Goal: Find specific page/section: Find specific page/section

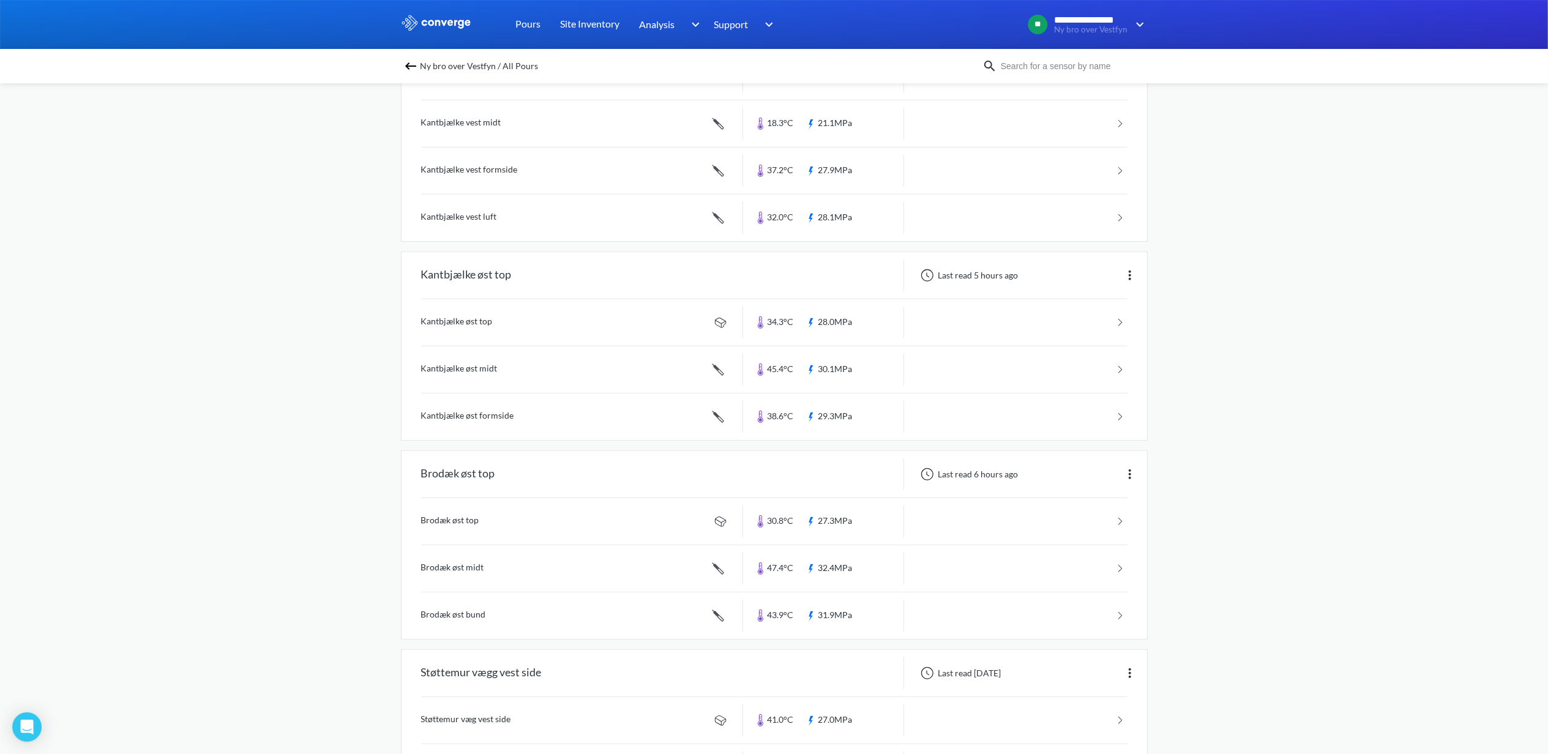
scroll to position [408, 0]
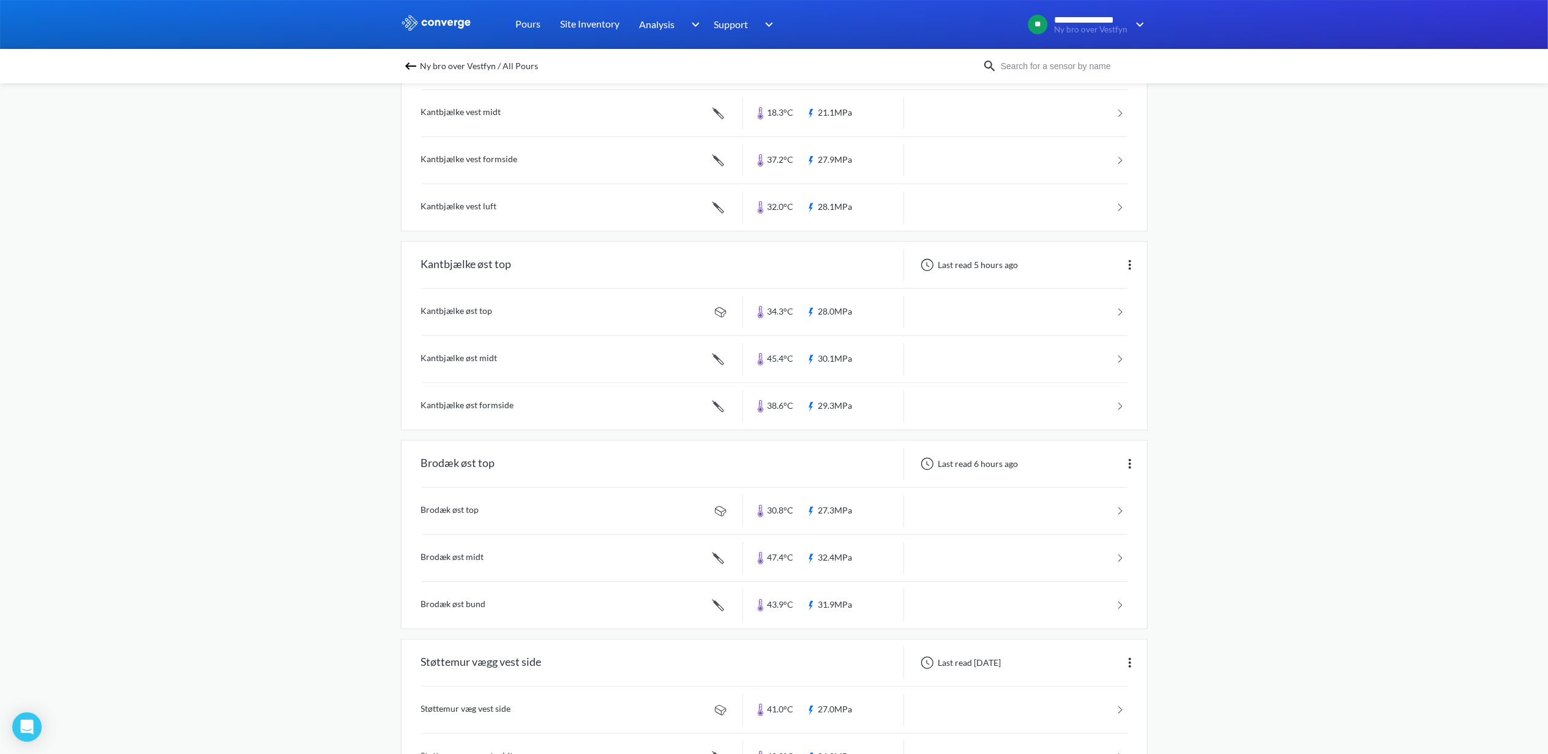
click at [659, 556] on link at bounding box center [774, 558] width 706 height 47
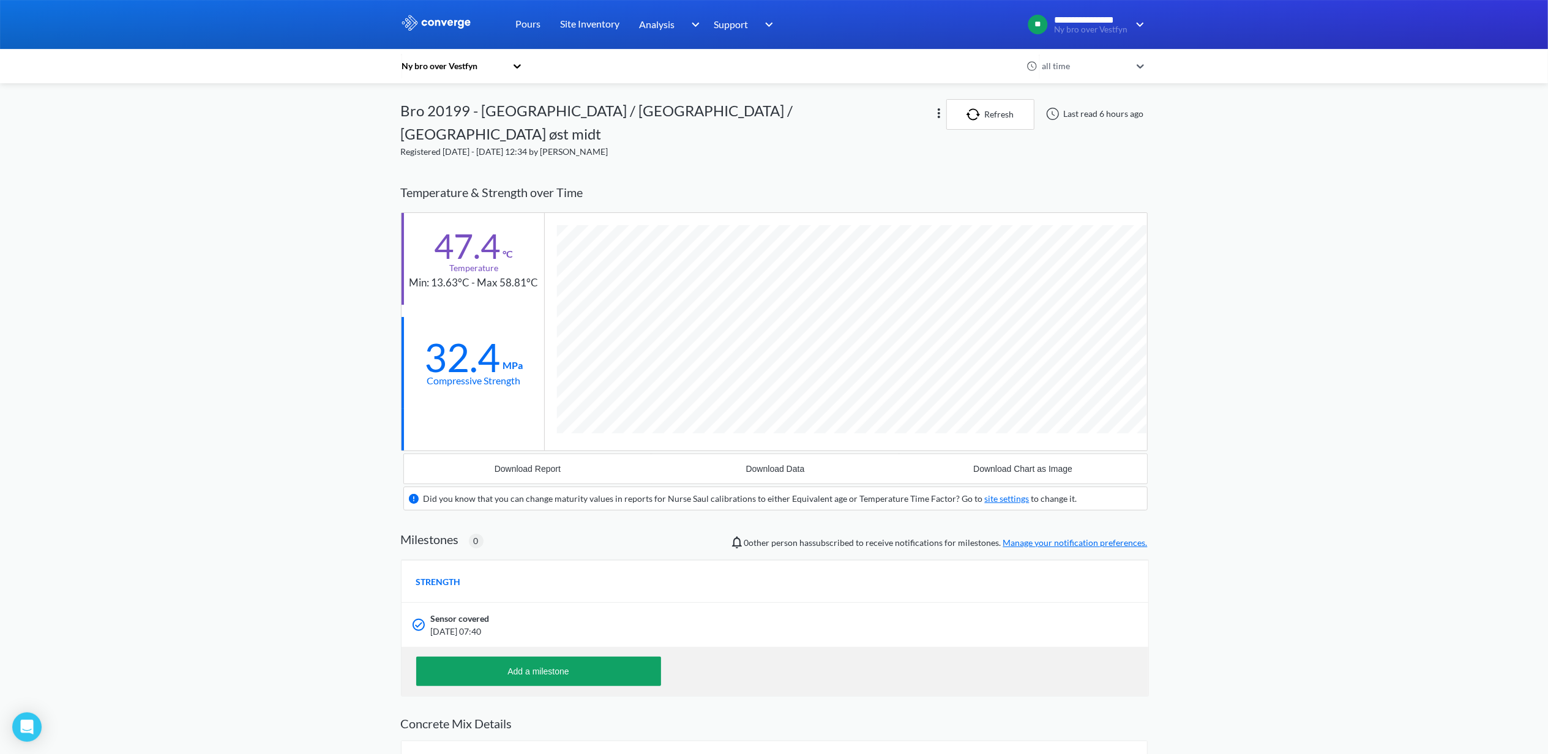
scroll to position [786, 747]
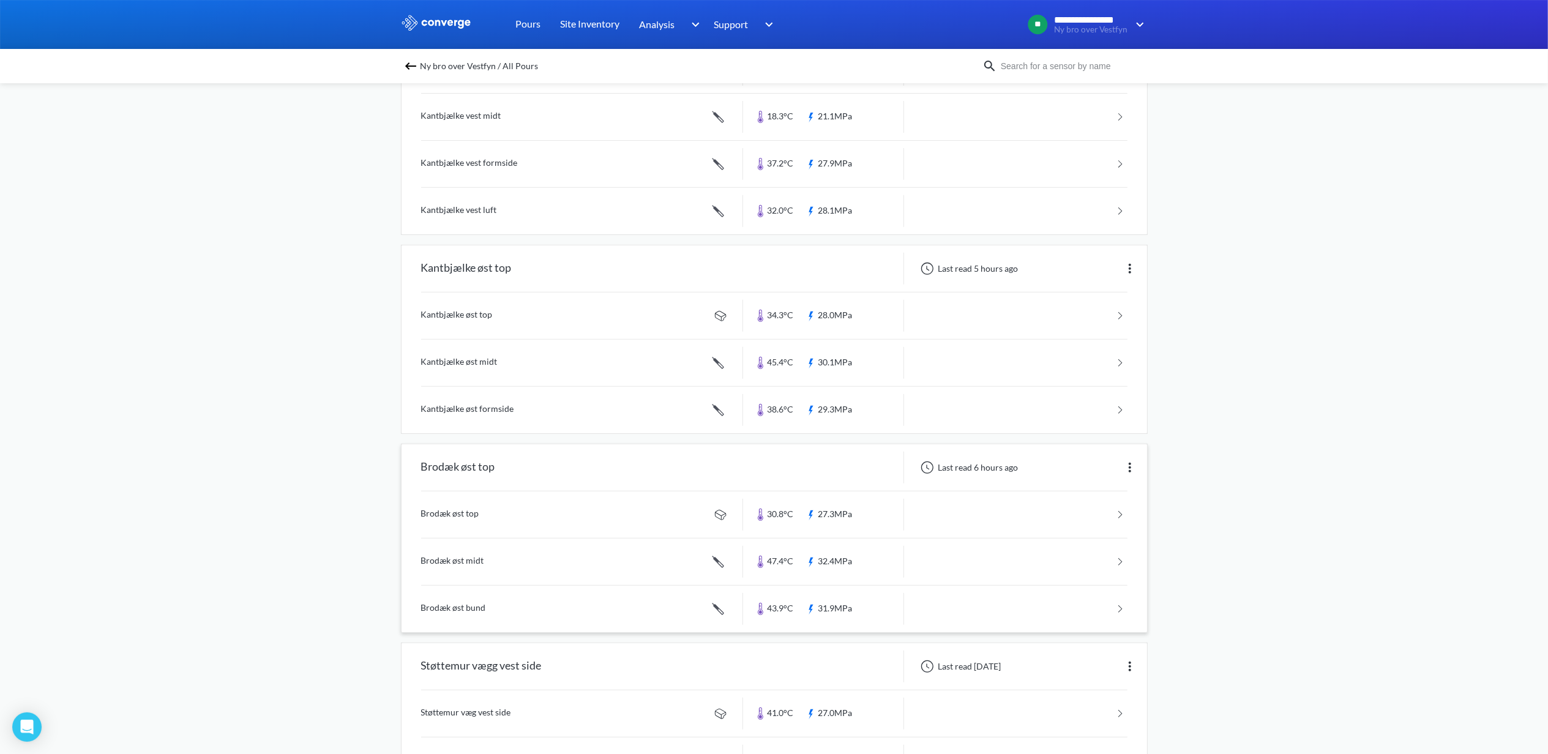
scroll to position [408, 0]
click at [473, 356] on link at bounding box center [774, 359] width 706 height 47
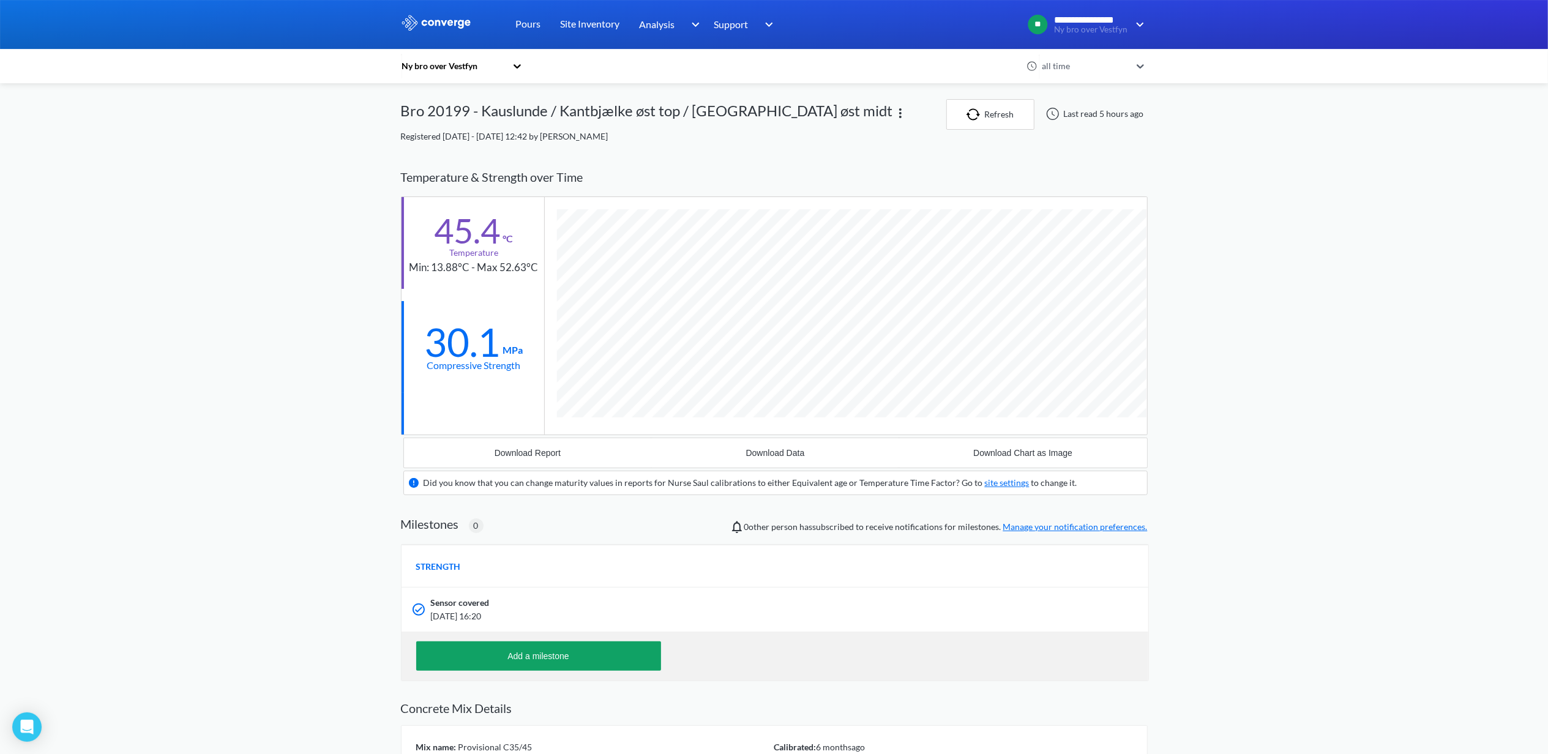
scroll to position [786, 747]
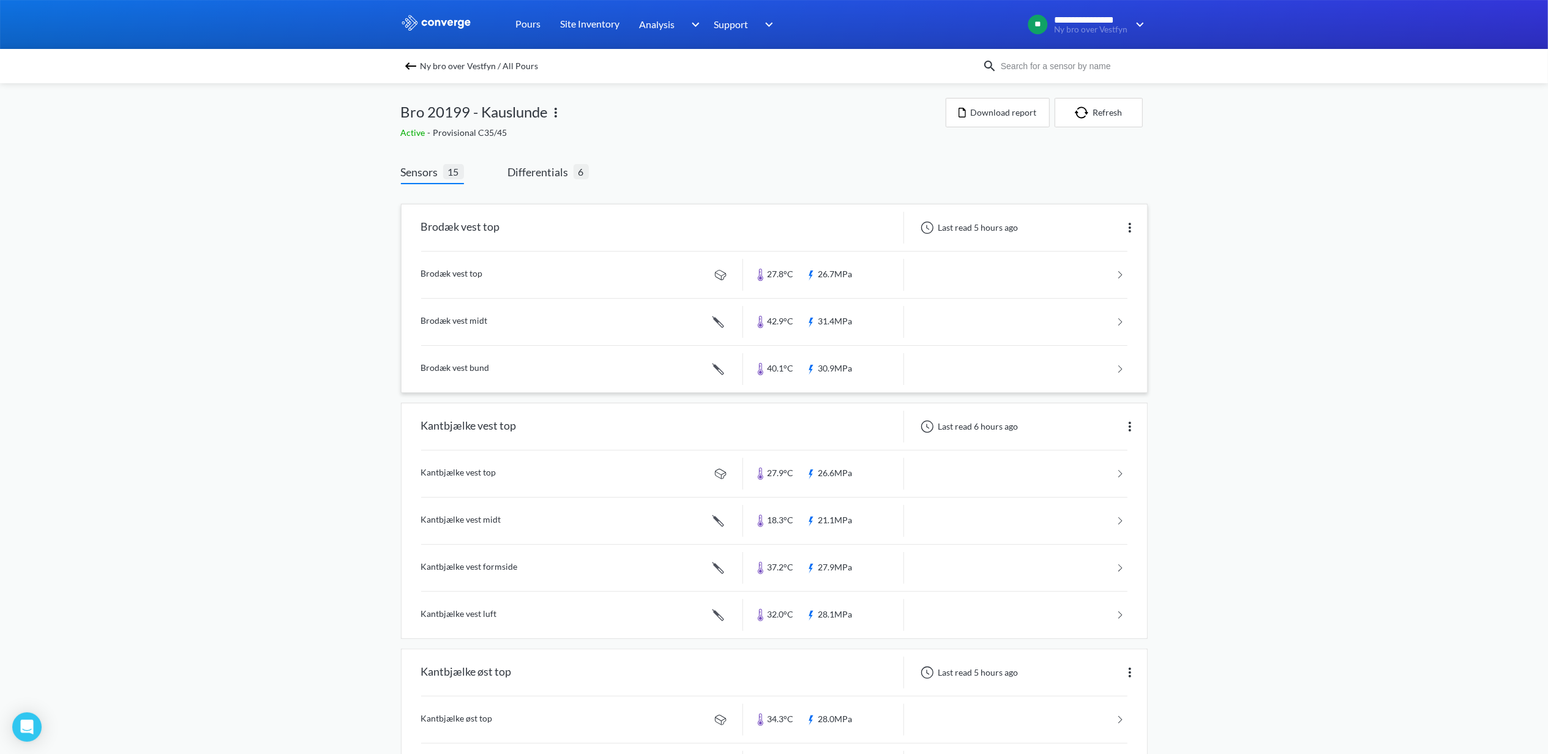
click at [471, 309] on link at bounding box center [774, 322] width 706 height 47
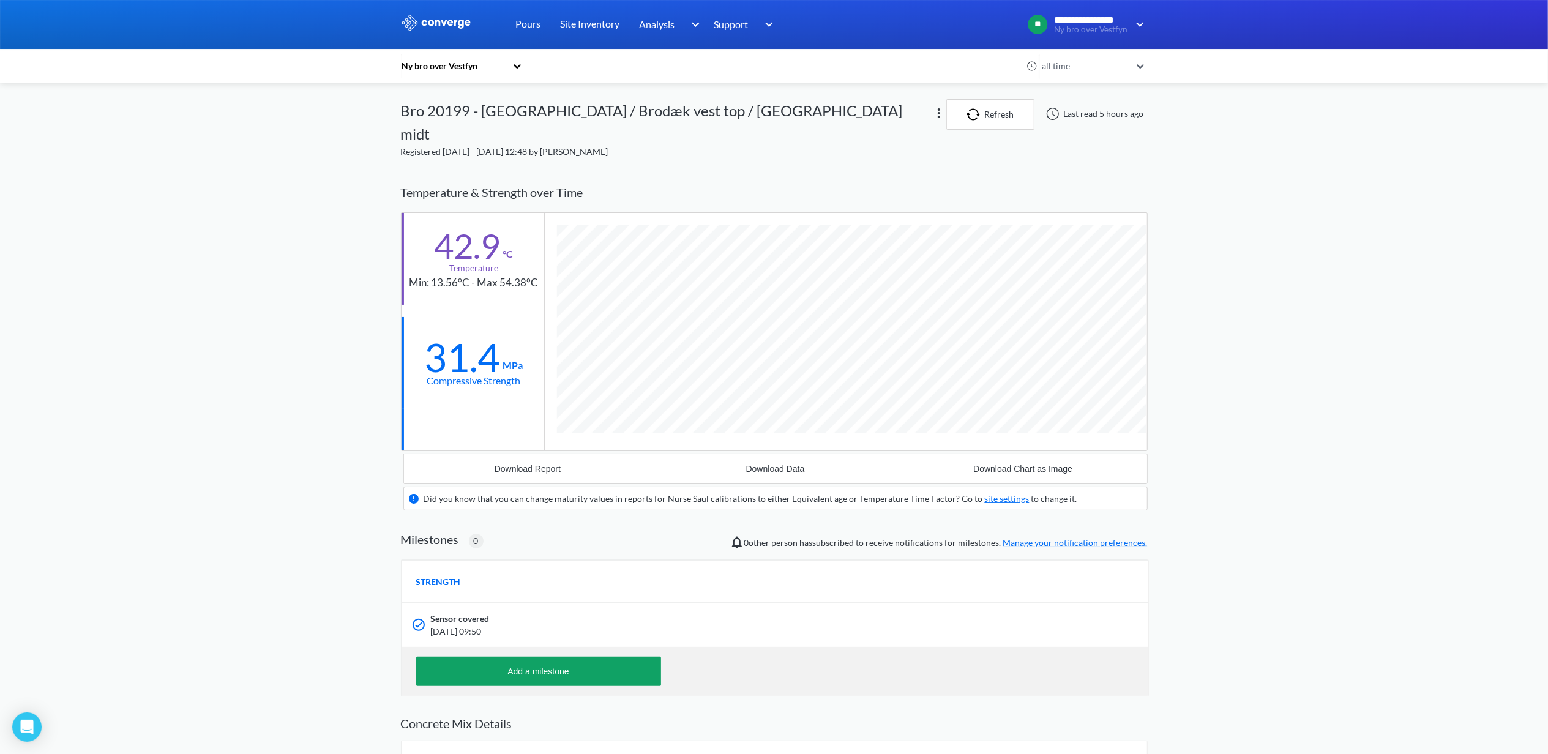
scroll to position [786, 747]
